Goal: Task Accomplishment & Management: Complete application form

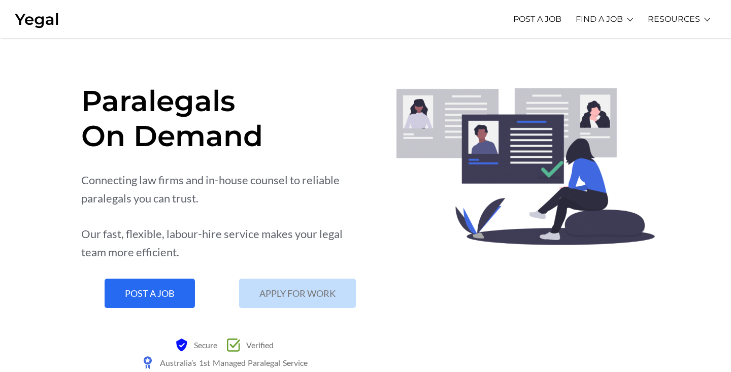
click at [269, 289] on span "APPLY FOR WORK" at bounding box center [298, 293] width 76 height 9
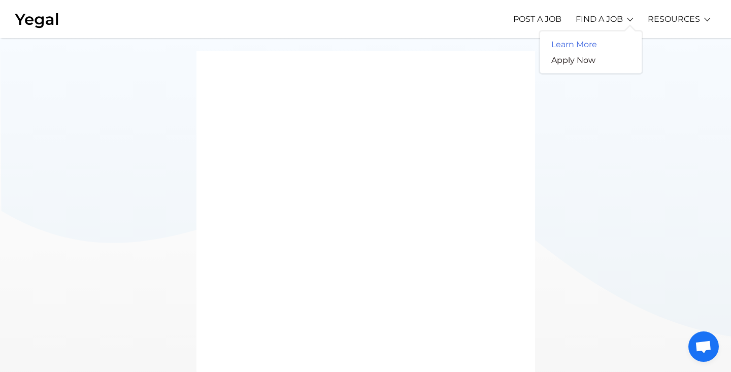
click at [579, 43] on link "Learn More" at bounding box center [574, 45] width 68 height 16
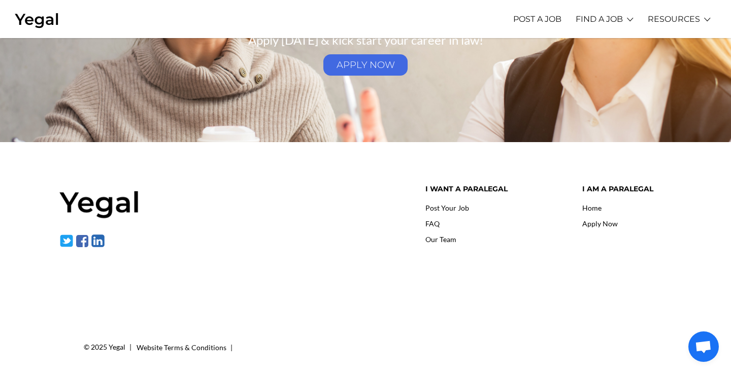
scroll to position [1566, 0]
